Goal: Task Accomplishment & Management: Use online tool/utility

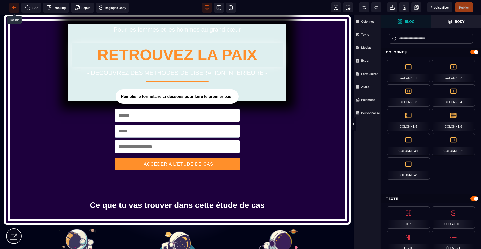
click at [14, 9] on icon at bounding box center [13, 7] width 2 height 3
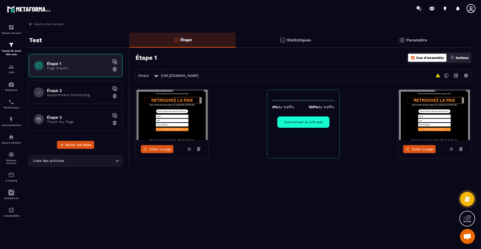
click at [468, 237] on span "Ouvrir le chat" at bounding box center [468, 236] width 8 height 7
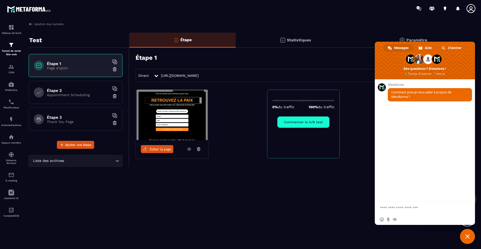
click at [430, 207] on textarea "Entrez votre message..." at bounding box center [419, 207] width 79 height 5
type textarea "**********"
click at [469, 202] on span "Envoyer" at bounding box center [466, 202] width 8 height 8
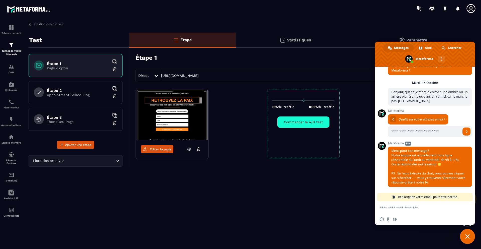
scroll to position [14, 0]
type input "**********"
click at [466, 130] on span "Envoyer" at bounding box center [467, 131] width 3 height 3
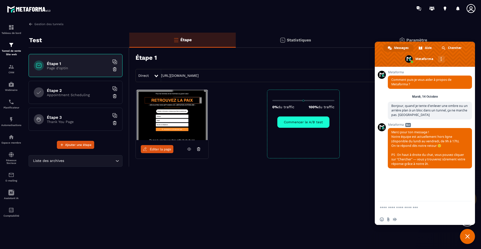
scroll to position [0, 0]
click at [14, 69] on img at bounding box center [11, 67] width 6 height 6
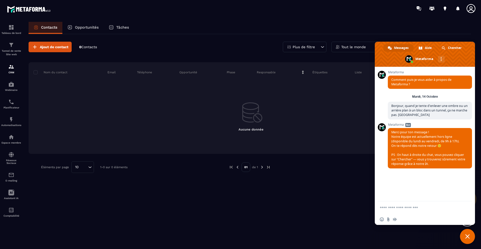
click at [468, 236] on span "Fermer le chat" at bounding box center [468, 236] width 5 height 5
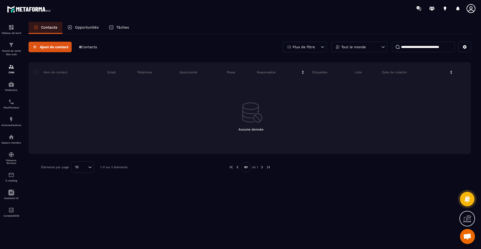
click at [57, 72] on p "Nom du contact" at bounding box center [51, 72] width 34 height 4
click at [37, 72] on span at bounding box center [36, 72] width 4 height 4
click at [36, 72] on span at bounding box center [36, 72] width 4 height 4
click at [465, 47] on icon at bounding box center [465, 47] width 5 height 5
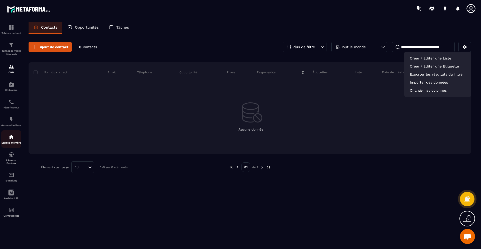
click at [13, 141] on div "Espace membre" at bounding box center [11, 139] width 20 height 10
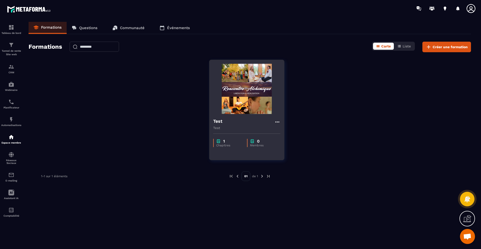
click at [259, 97] on img at bounding box center [246, 89] width 67 height 50
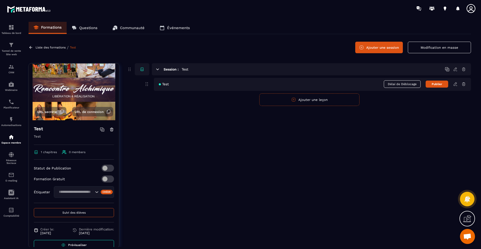
scroll to position [20, 0]
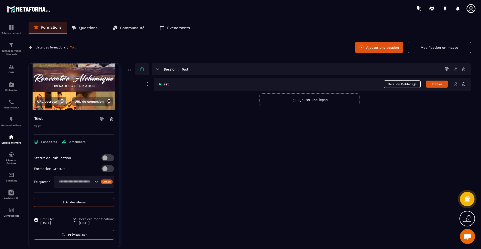
click at [86, 180] on input "Search for option" at bounding box center [75, 182] width 37 height 6
click at [86, 179] on input "Search for option" at bounding box center [75, 182] width 37 height 6
click at [88, 163] on div "Statut de Publication Formation Gratuit Étiqueter test Créer" at bounding box center [74, 173] width 80 height 38
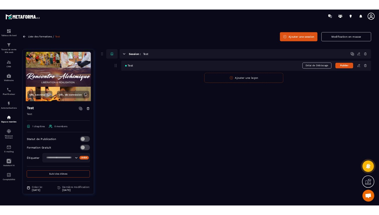
scroll to position [0, 0]
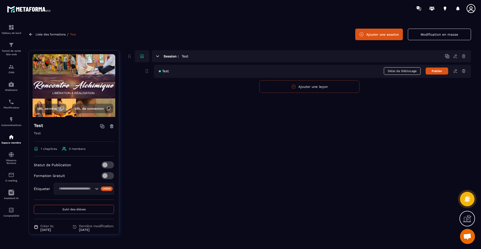
click at [195, 58] on div "Session : Test" at bounding box center [311, 56] width 319 height 12
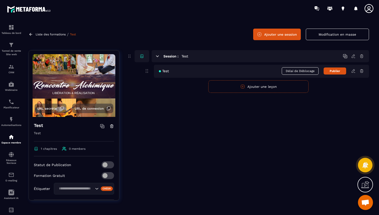
scroll to position [13, 0]
click at [364, 202] on span "Ouvrir le chat" at bounding box center [365, 202] width 8 height 7
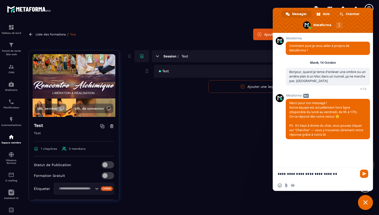
click at [313, 174] on textarea "**********" at bounding box center [317, 174] width 79 height 5
click at [334, 173] on textarea "**********" at bounding box center [317, 174] width 79 height 5
type textarea "**********"
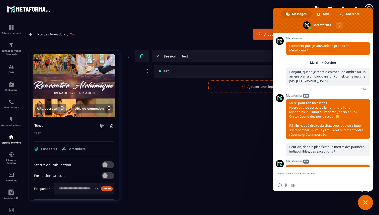
scroll to position [46, 0]
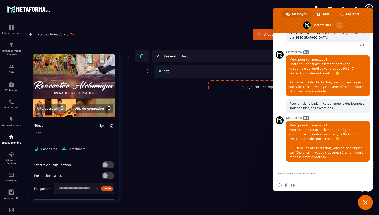
click at [234, 165] on div "Session : Test Test Délai de Déblocage Publier Publier Annuler Ajouter une leçon" at bounding box center [248, 129] width 242 height 158
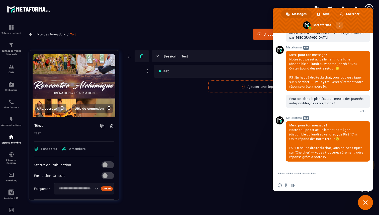
click at [364, 201] on span "Fermer le chat" at bounding box center [365, 202] width 5 height 5
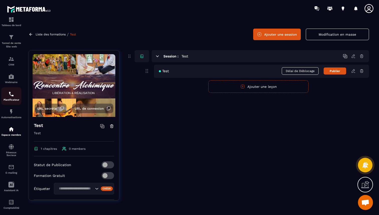
scroll to position [17, 0]
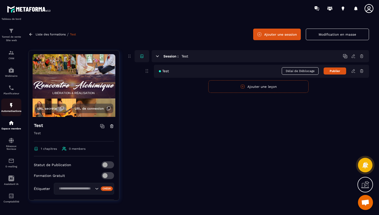
click at [12, 105] on img at bounding box center [11, 105] width 6 height 6
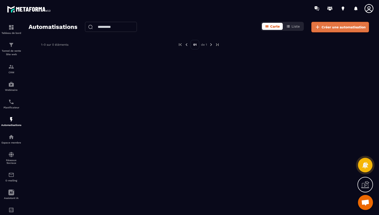
click at [335, 24] on button "Créer une automatisation" at bounding box center [340, 27] width 58 height 11
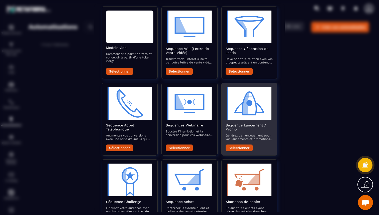
scroll to position [32, 0]
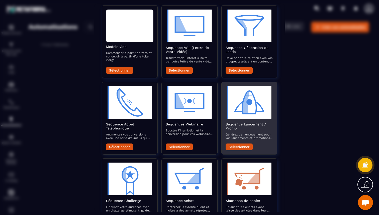
click at [237, 147] on button "Sélectionner" at bounding box center [239, 146] width 27 height 7
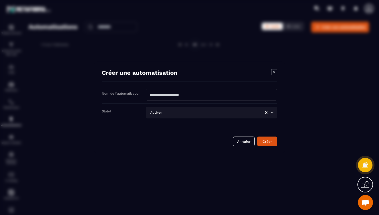
click at [207, 94] on input "Modal window" at bounding box center [212, 95] width 132 height 12
type input "****"
click at [231, 111] on input "Search for option" at bounding box center [213, 113] width 101 height 6
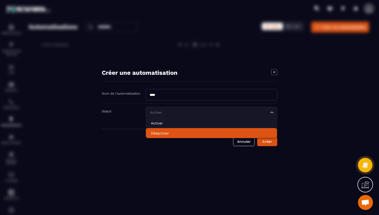
click at [198, 131] on p "Désactiver" at bounding box center [211, 132] width 121 height 5
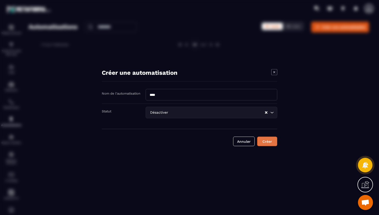
click at [264, 142] on button "Créer" at bounding box center [267, 141] width 20 height 10
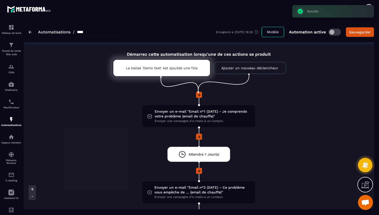
scroll to position [4, 0]
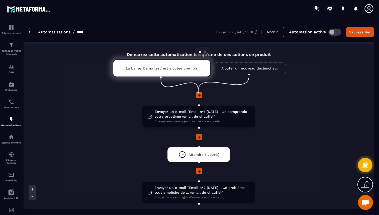
click at [184, 69] on p "La balise 'Demo test' est ajoutée une fois" at bounding box center [162, 68] width 72 height 4
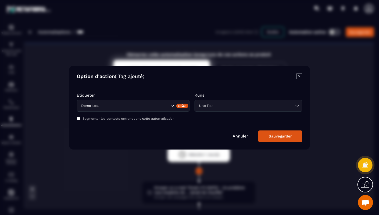
click at [299, 76] on icon "Modal window" at bounding box center [299, 76] width 6 height 6
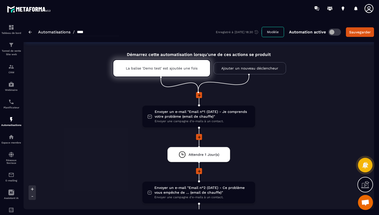
click at [270, 68] on link "Ajouter un nouveau déclencheur" at bounding box center [250, 68] width 72 height 12
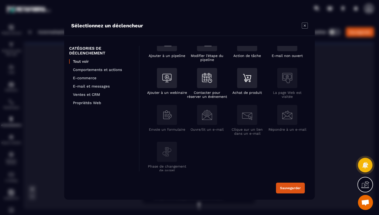
scroll to position [95, 0]
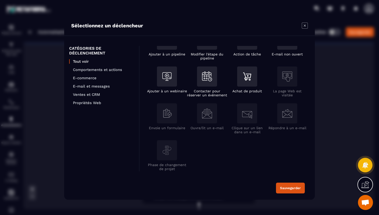
click at [305, 27] on icon "Modal window" at bounding box center [305, 26] width 6 height 6
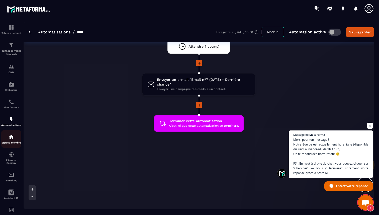
scroll to position [17, 0]
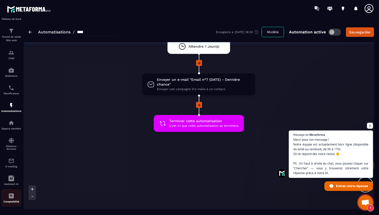
click at [13, 196] on img at bounding box center [11, 196] width 6 height 6
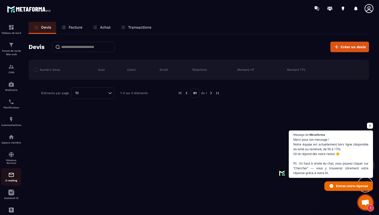
click at [12, 178] on img at bounding box center [11, 175] width 6 height 6
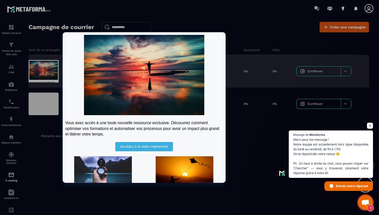
click at [48, 73] on div at bounding box center [44, 71] width 30 height 23
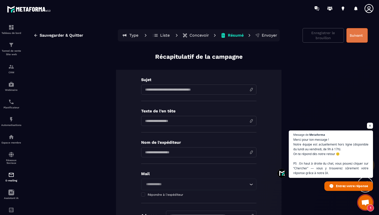
click at [354, 36] on button "Suivant" at bounding box center [357, 35] width 21 height 15
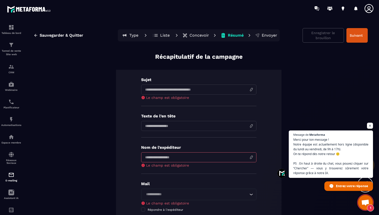
click at [196, 37] on p "Concevoir" at bounding box center [200, 35] width 20 height 5
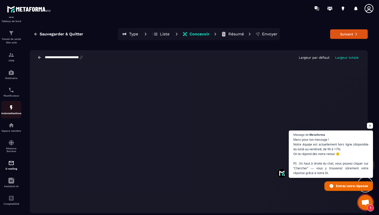
scroll to position [17, 0]
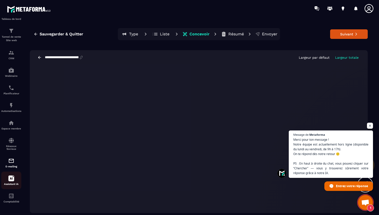
click at [12, 177] on icon at bounding box center [11, 178] width 6 height 6
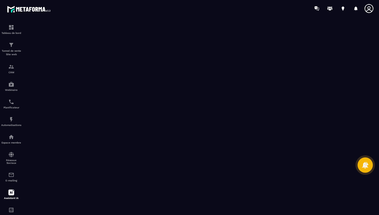
click at [364, 165] on icon at bounding box center [365, 164] width 6 height 7
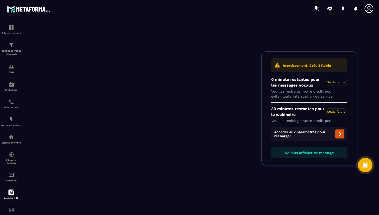
click at [340, 135] on icon at bounding box center [340, 134] width 3 height 5
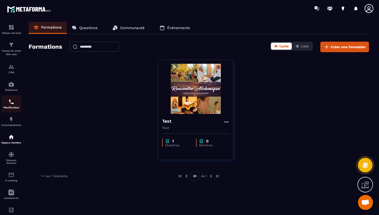
click at [12, 105] on img at bounding box center [11, 102] width 6 height 6
click at [10, 106] on div "Planificateur" at bounding box center [11, 104] width 20 height 10
